Goal: Book appointment/travel/reservation

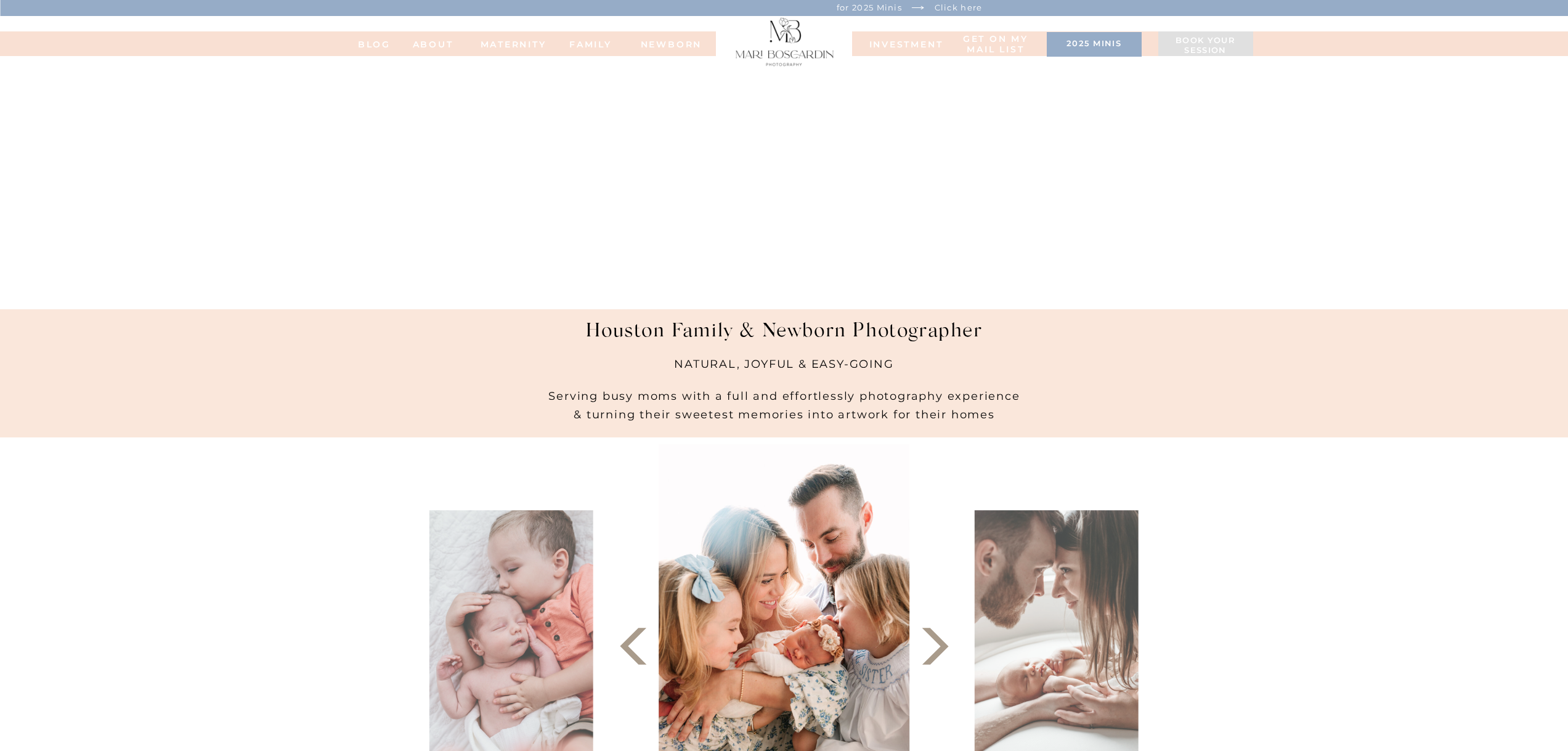
click at [1209, 39] on h3 "Book your session" at bounding box center [1205, 46] width 83 height 20
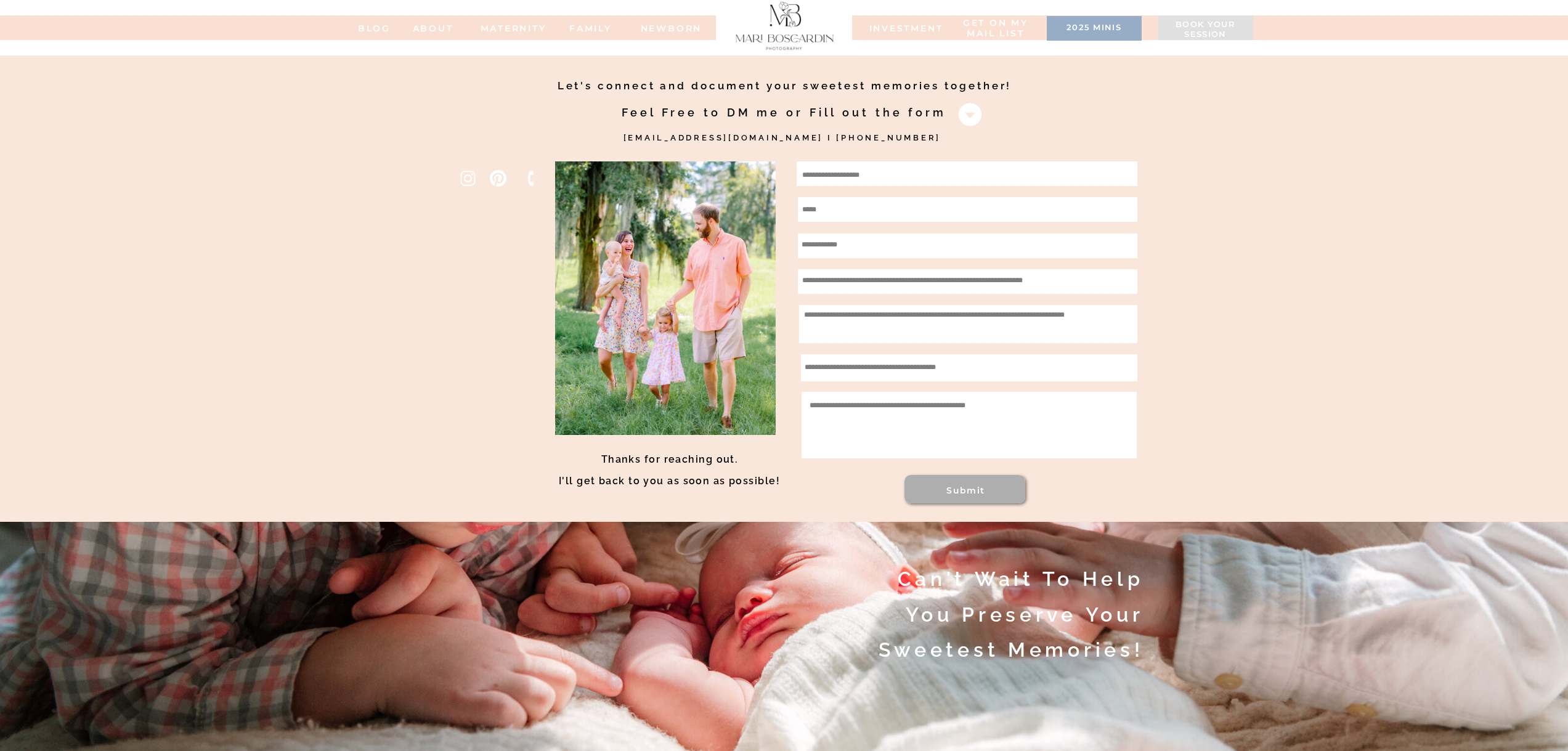
click at [1088, 21] on div at bounding box center [1094, 28] width 95 height 24
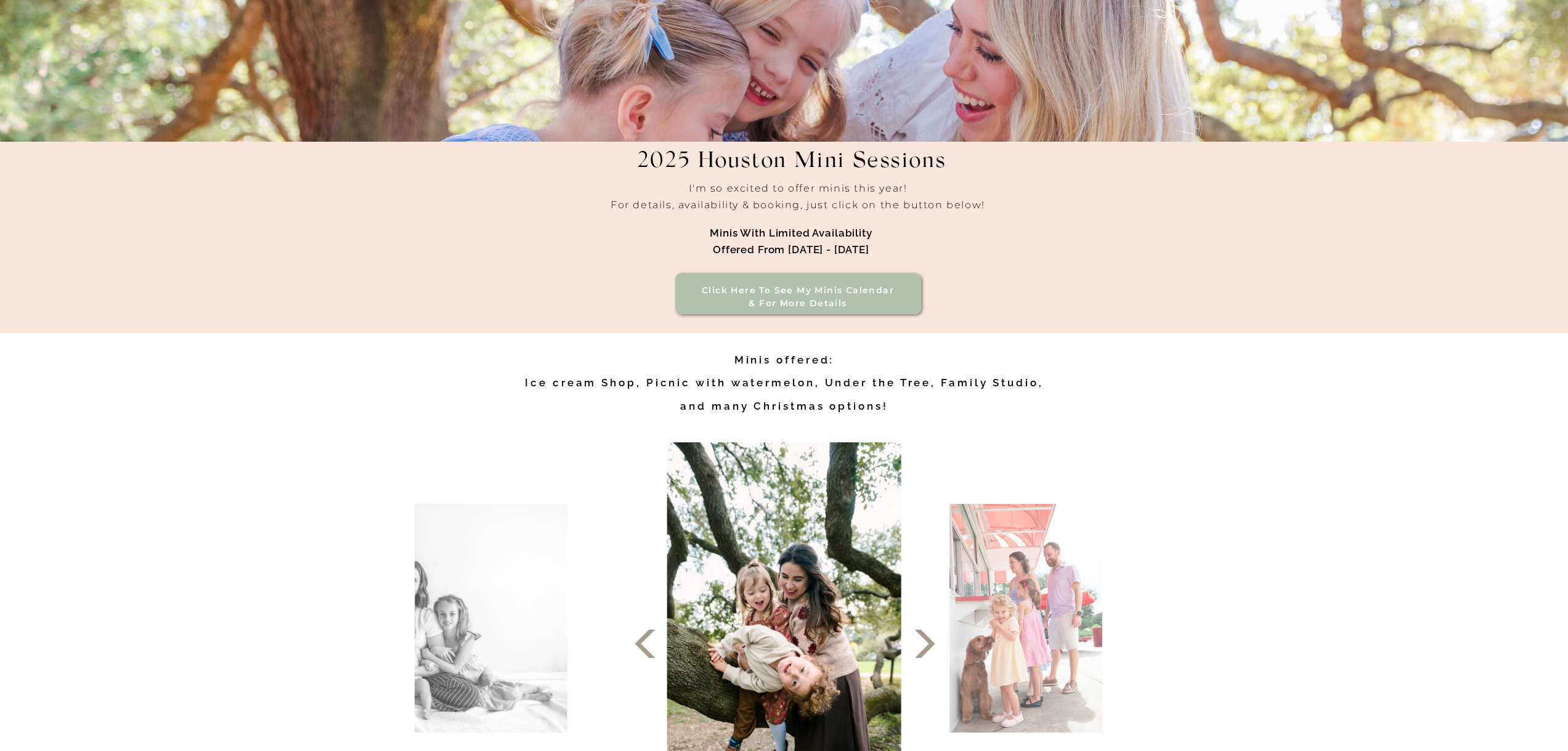
scroll to position [308, 0]
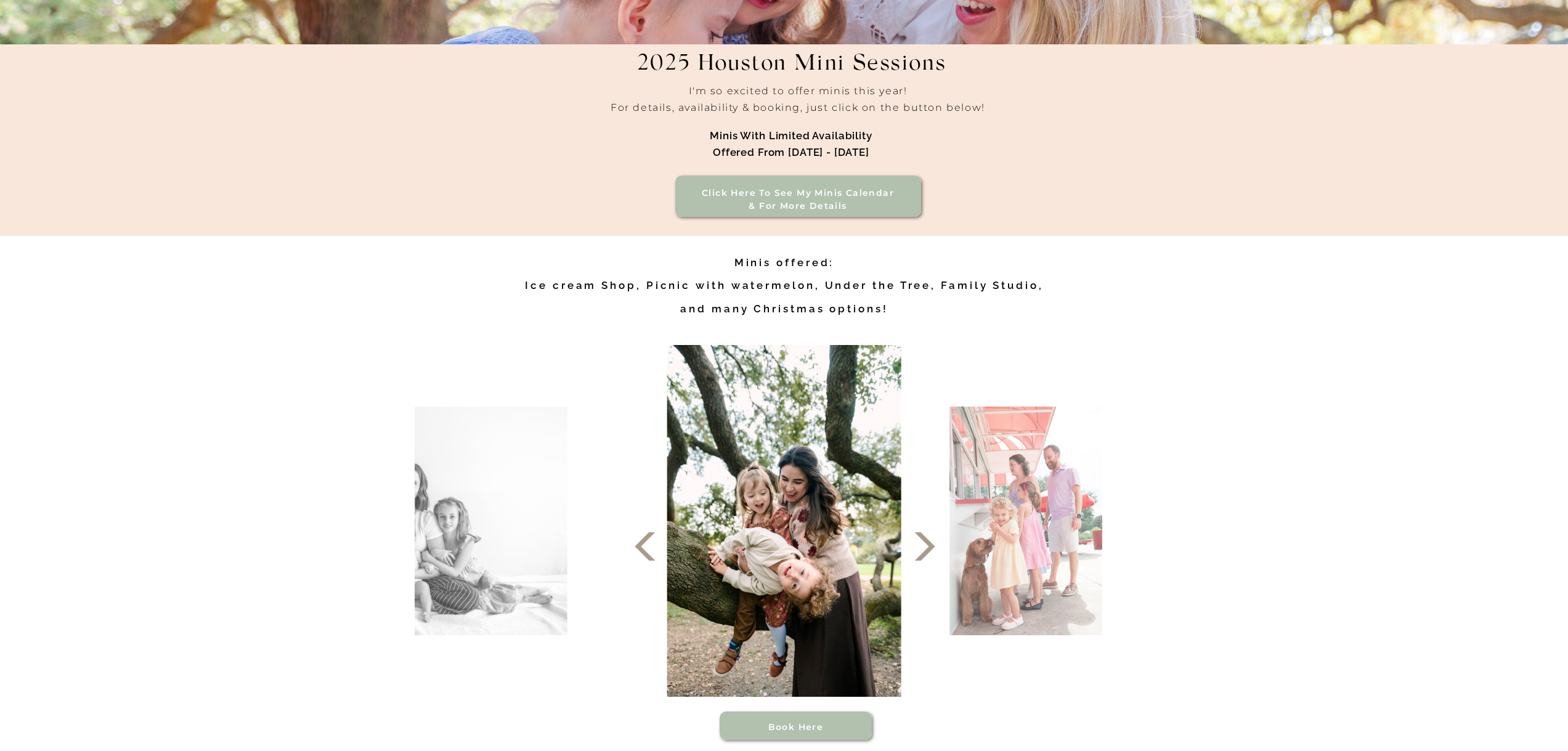
click at [779, 208] on h3 "Click here to see my minis calendar & for more details" at bounding box center [798, 199] width 210 height 26
